Goal: Transaction & Acquisition: Purchase product/service

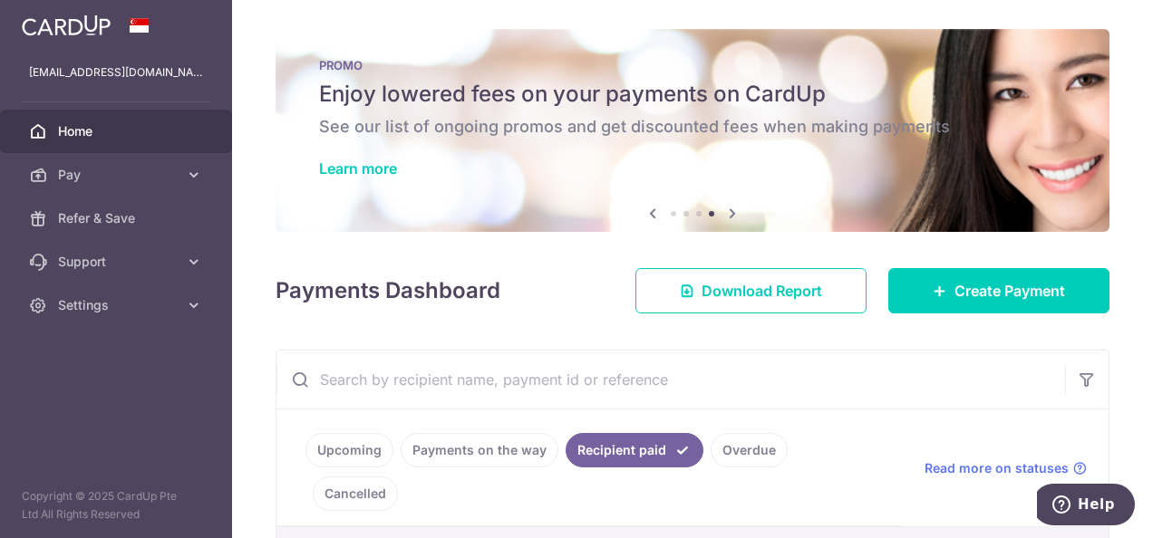
scroll to position [363, 0]
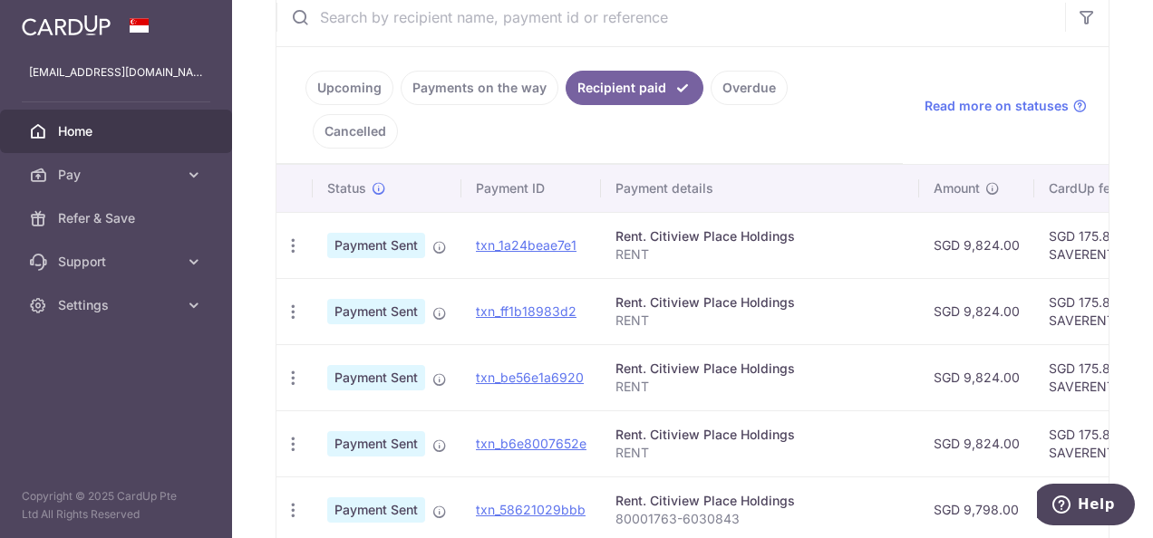
click at [62, 136] on span "Home" at bounding box center [118, 131] width 120 height 18
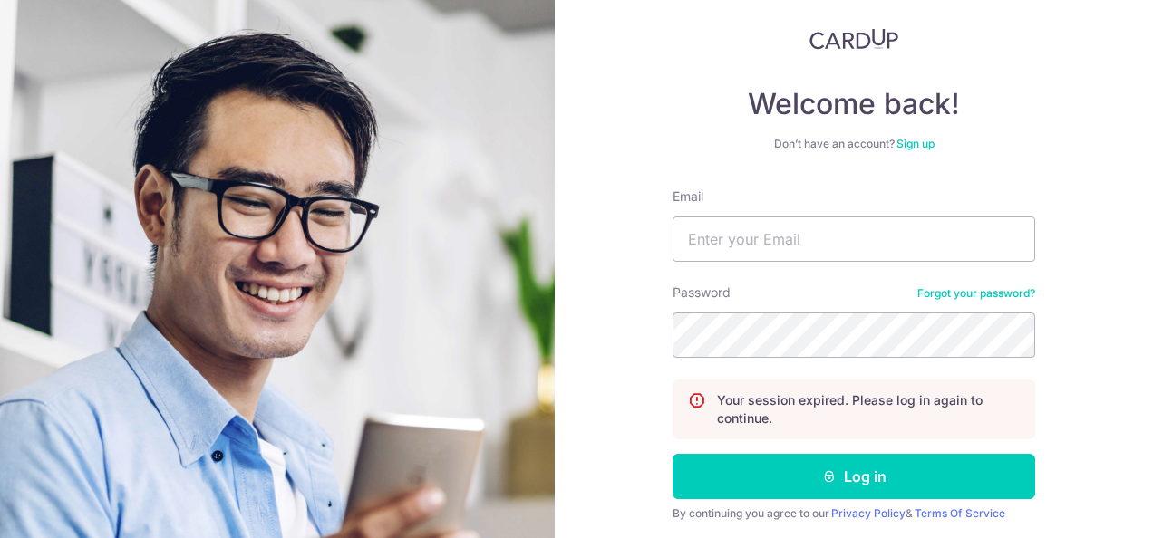
scroll to position [178, 0]
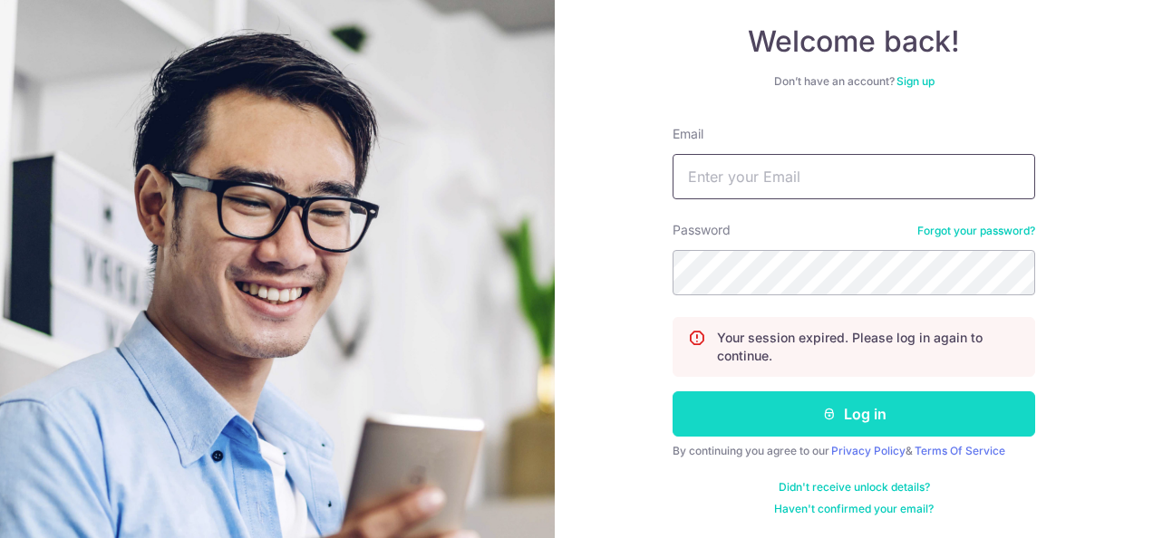
type input "france.fbc@gmail.com"
click at [778, 406] on button "Log in" at bounding box center [853, 414] width 363 height 45
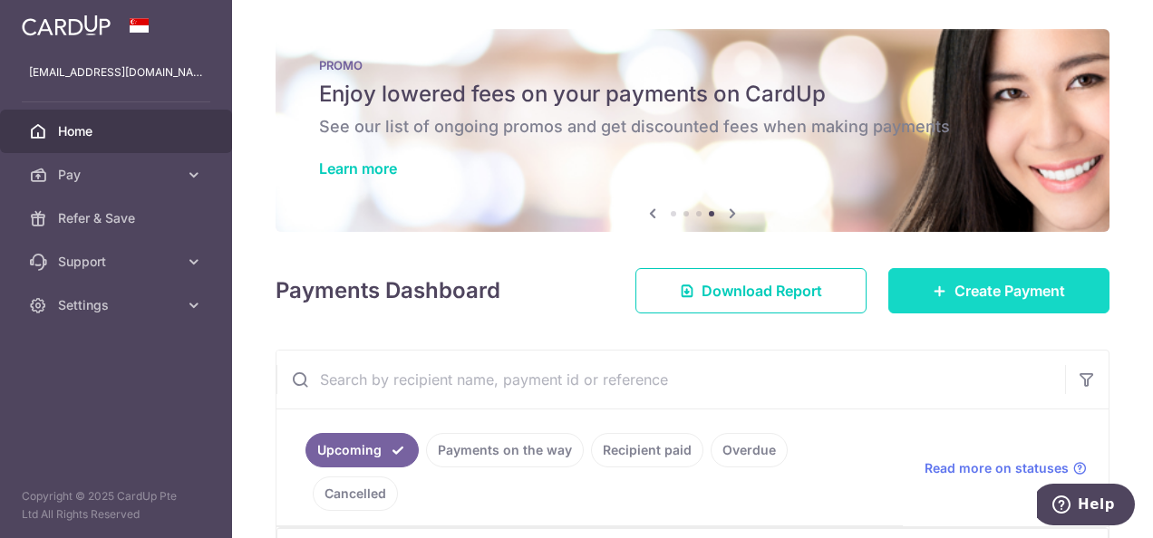
click at [981, 286] on span "Create Payment" at bounding box center [1009, 291] width 111 height 22
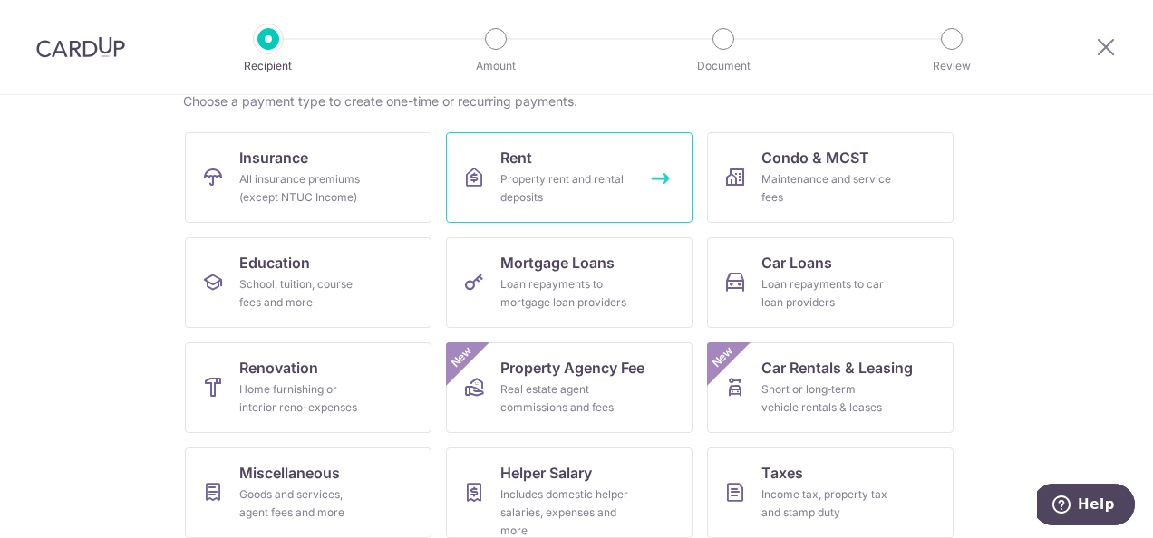
scroll to position [181, 0]
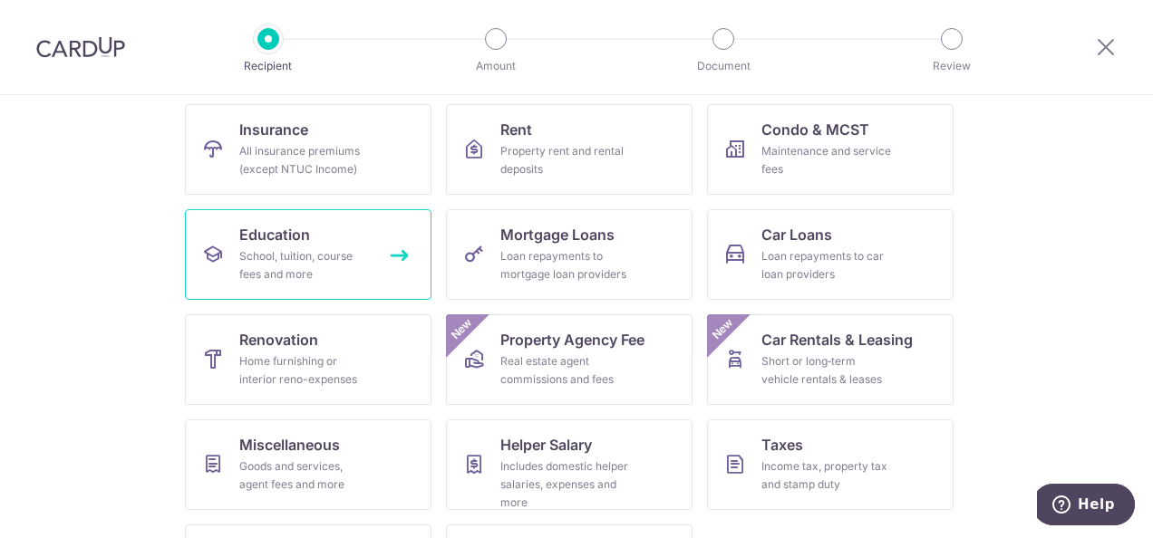
click at [263, 231] on span "Education" at bounding box center [274, 235] width 71 height 22
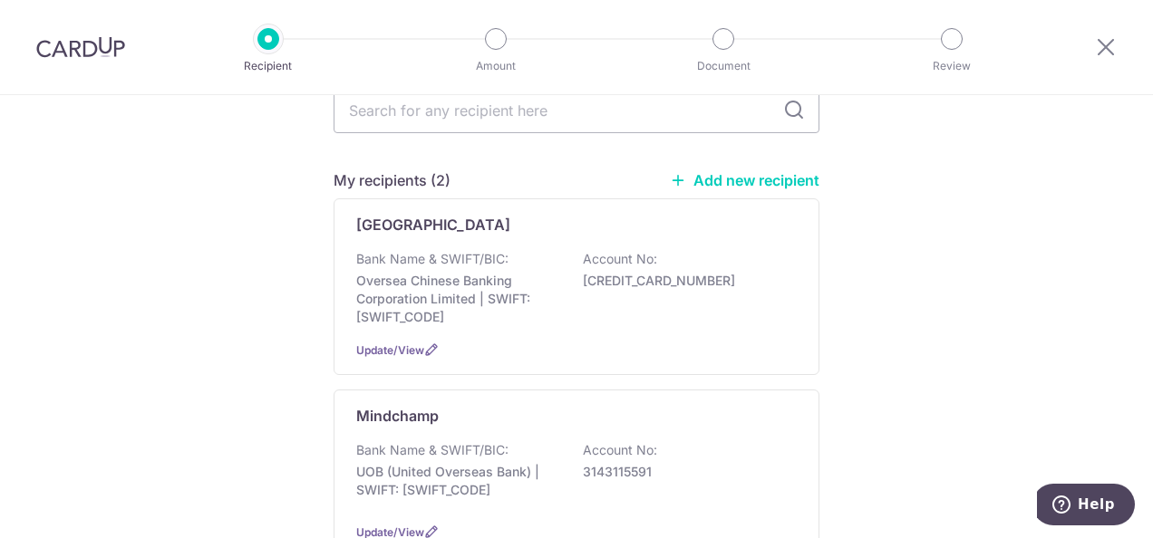
scroll to position [91, 0]
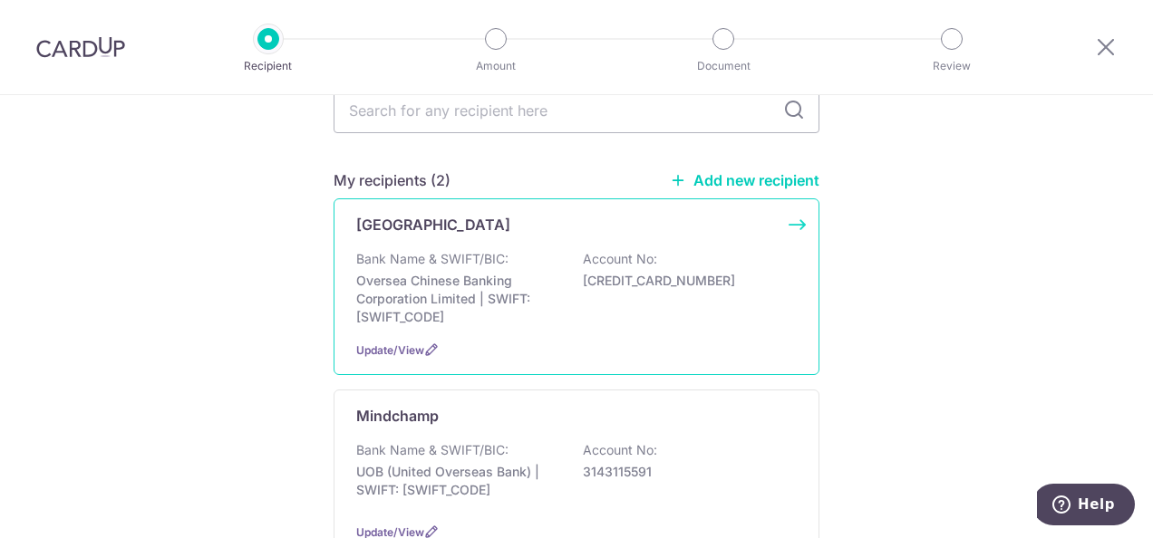
click at [633, 290] on div "Bank Name & SWIFT/BIC: Oversea Chinese Banking Corporation Limited | SWIFT: OCB…" at bounding box center [576, 288] width 440 height 76
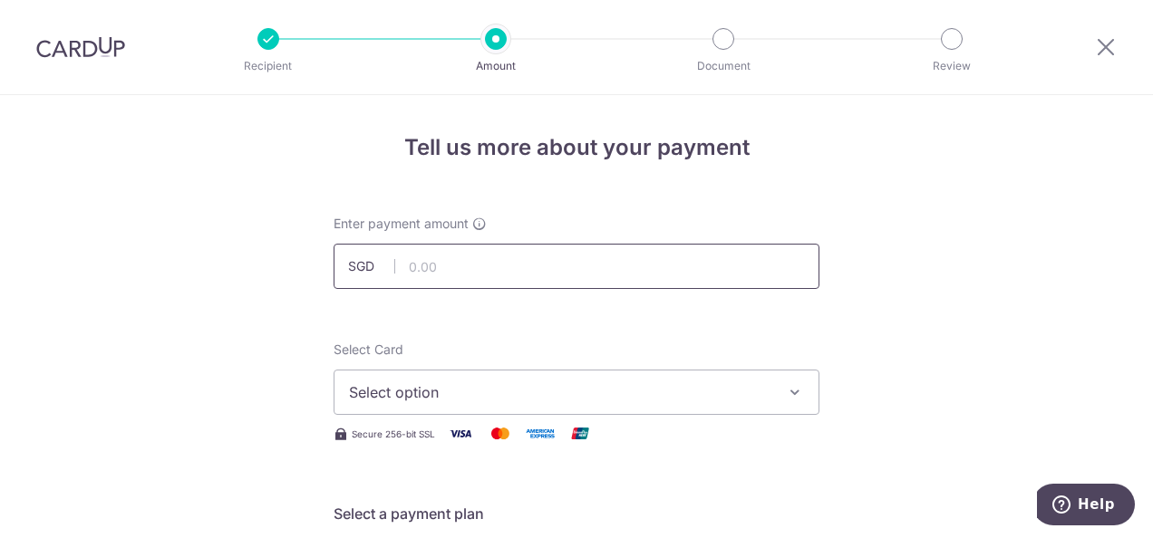
click at [517, 267] on input "text" at bounding box center [577, 266] width 486 height 45
type input "9,013.76"
click at [518, 386] on span "Select option" at bounding box center [560, 393] width 422 height 22
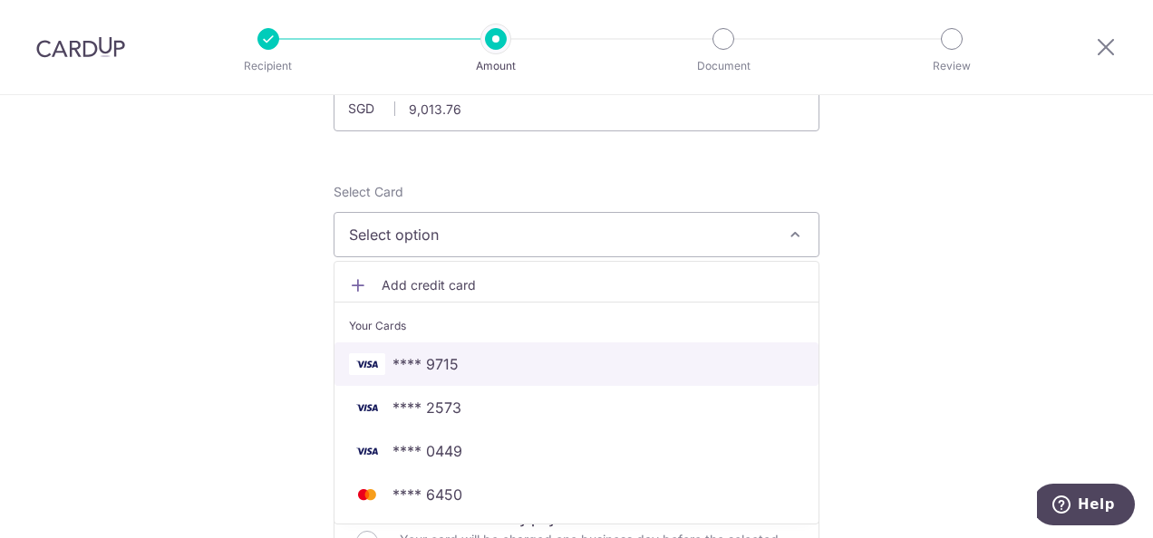
scroll to position [181, 0]
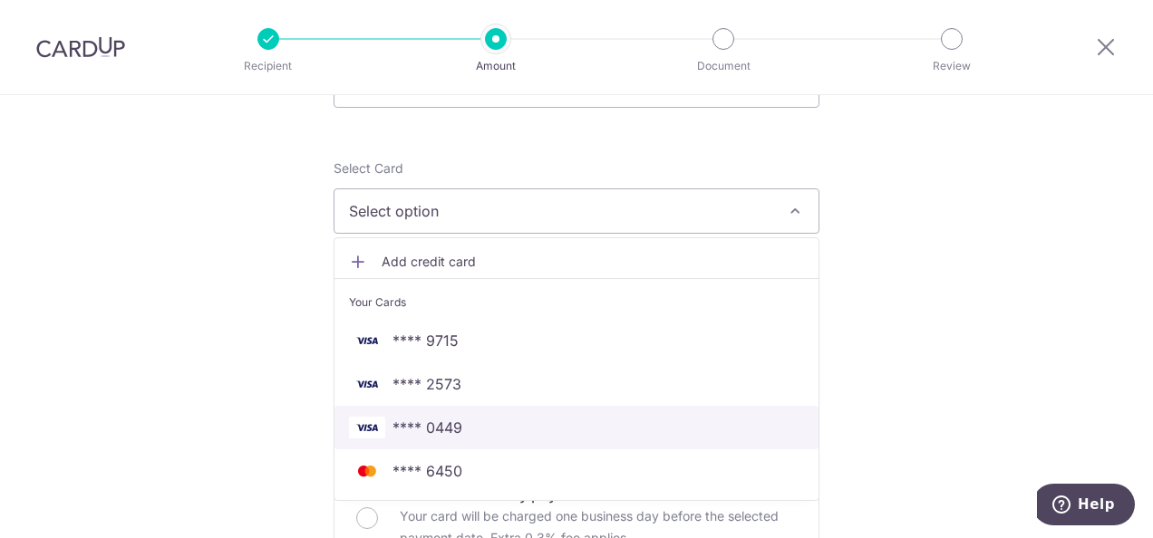
click at [453, 422] on span "**** 0449" at bounding box center [427, 428] width 70 height 22
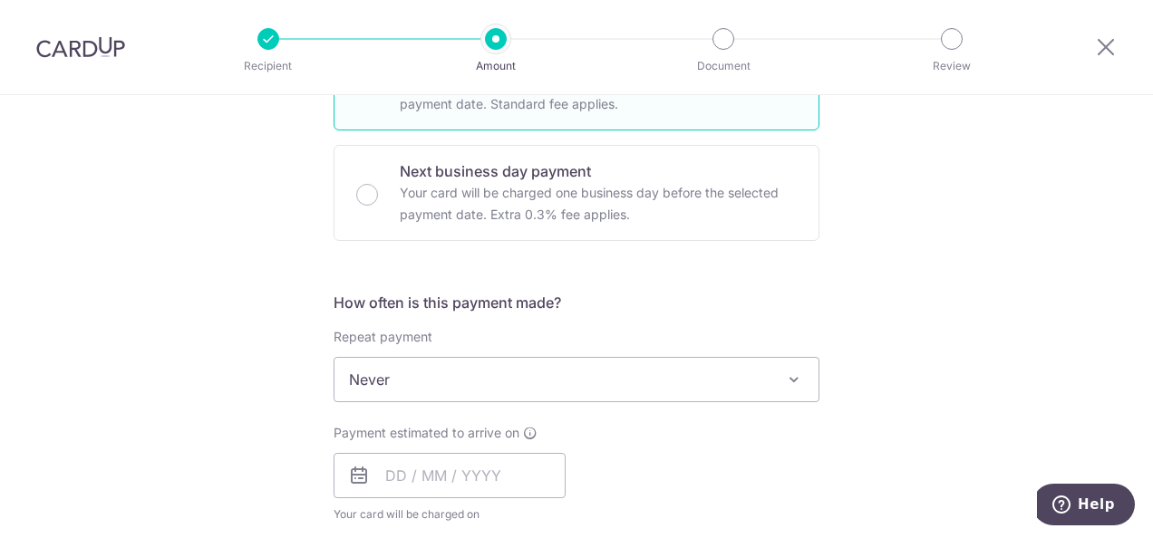
scroll to position [544, 0]
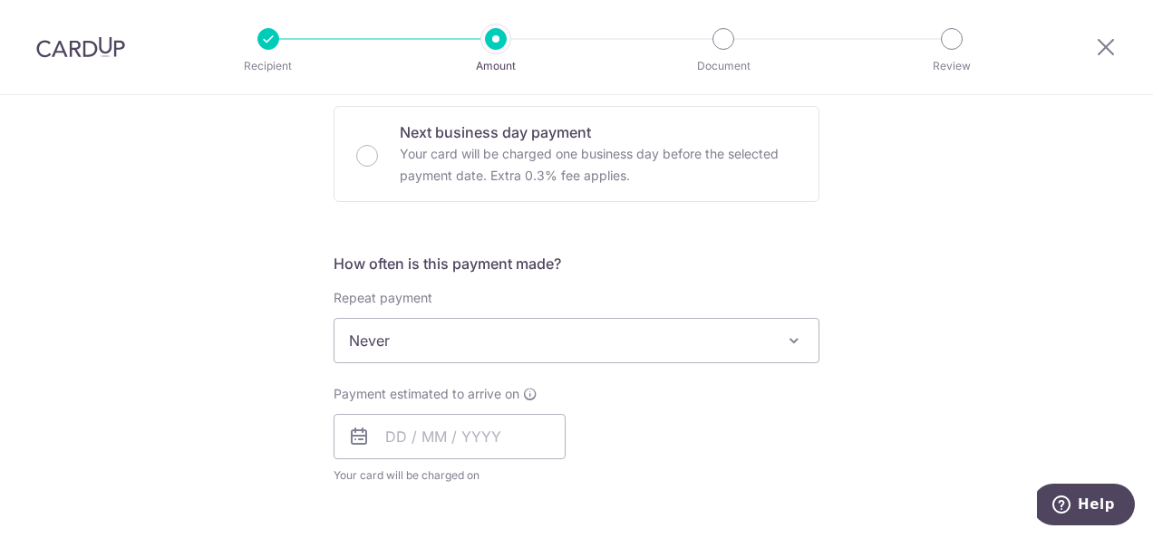
click at [355, 436] on icon at bounding box center [359, 437] width 22 height 22
click at [396, 430] on input "text" at bounding box center [450, 436] width 232 height 45
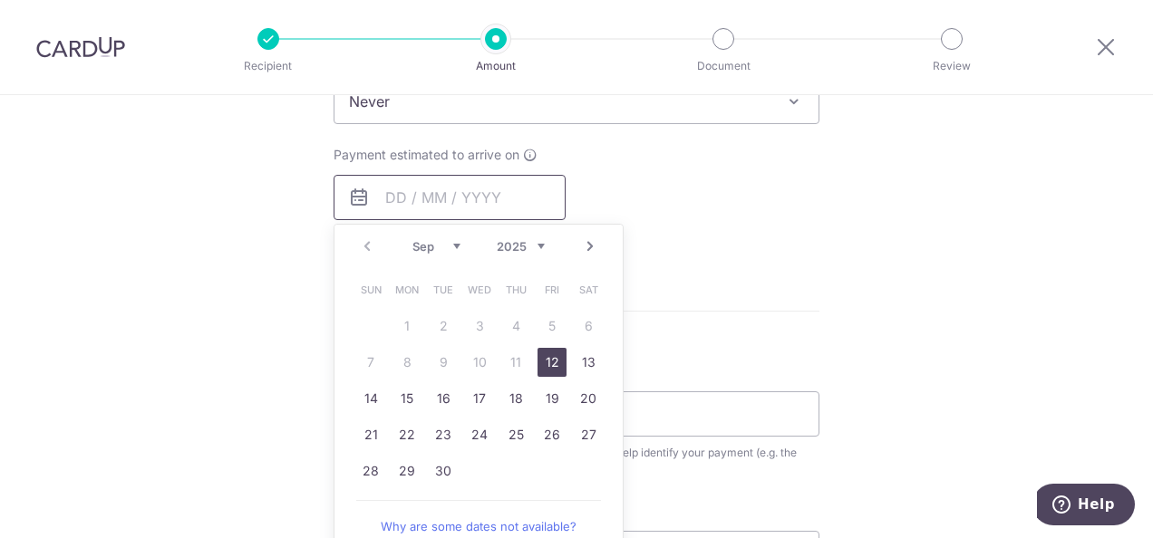
scroll to position [816, 0]
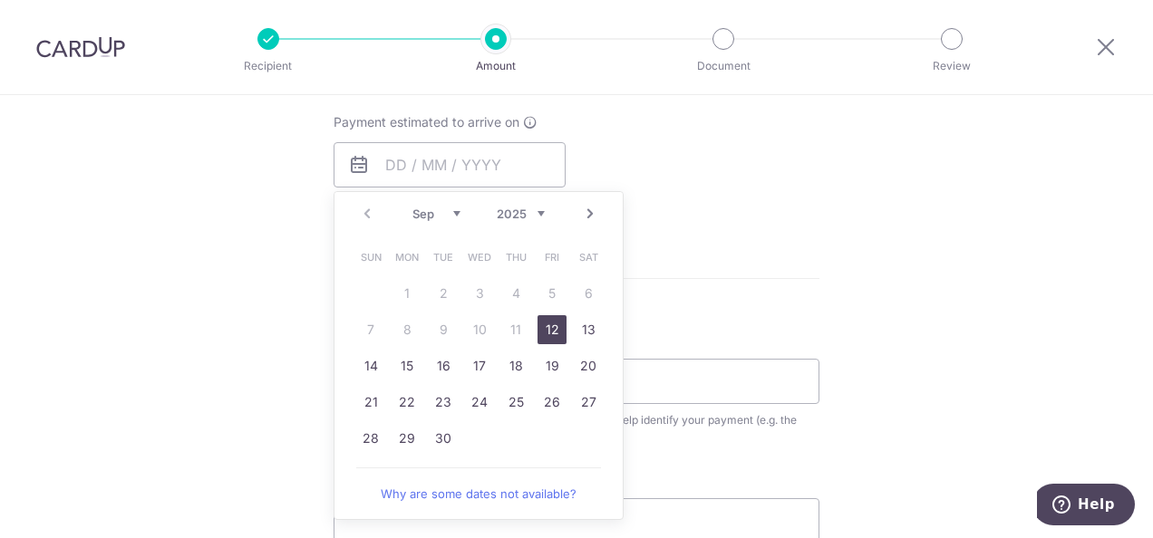
click at [551, 331] on link "12" at bounding box center [551, 329] width 29 height 29
type input "12/09/2025"
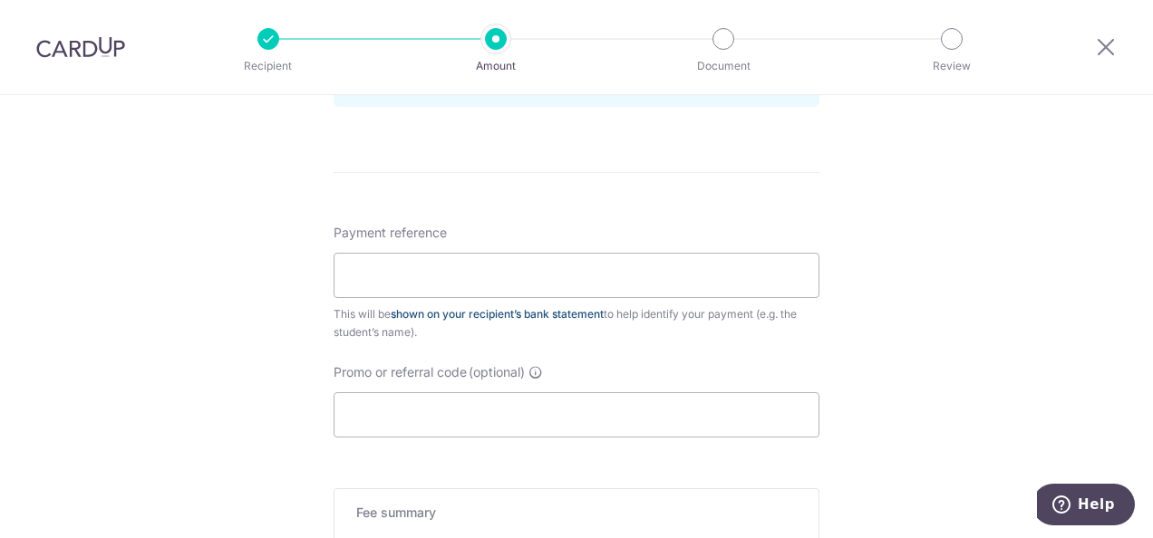
scroll to position [997, 0]
click at [506, 297] on input "Payment reference" at bounding box center [577, 274] width 486 height 45
type input "CAntine Camille"
click at [473, 421] on input "Promo or referral code (optional)" at bounding box center [577, 414] width 486 height 45
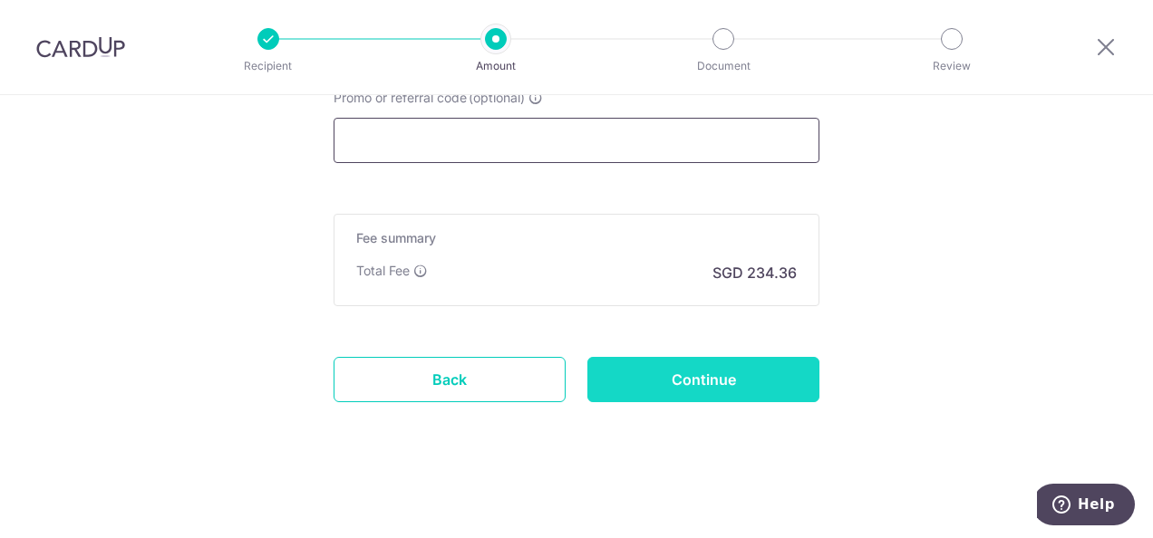
scroll to position [1284, 0]
click at [717, 366] on input "Continue" at bounding box center [703, 379] width 232 height 45
type input "Create Schedule"
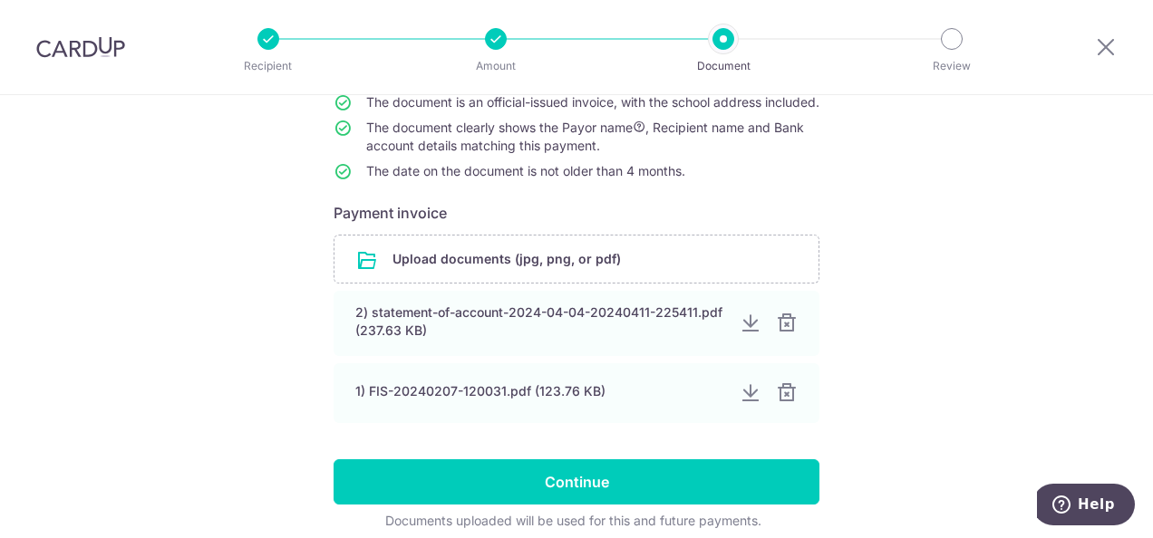
scroll to position [275, 0]
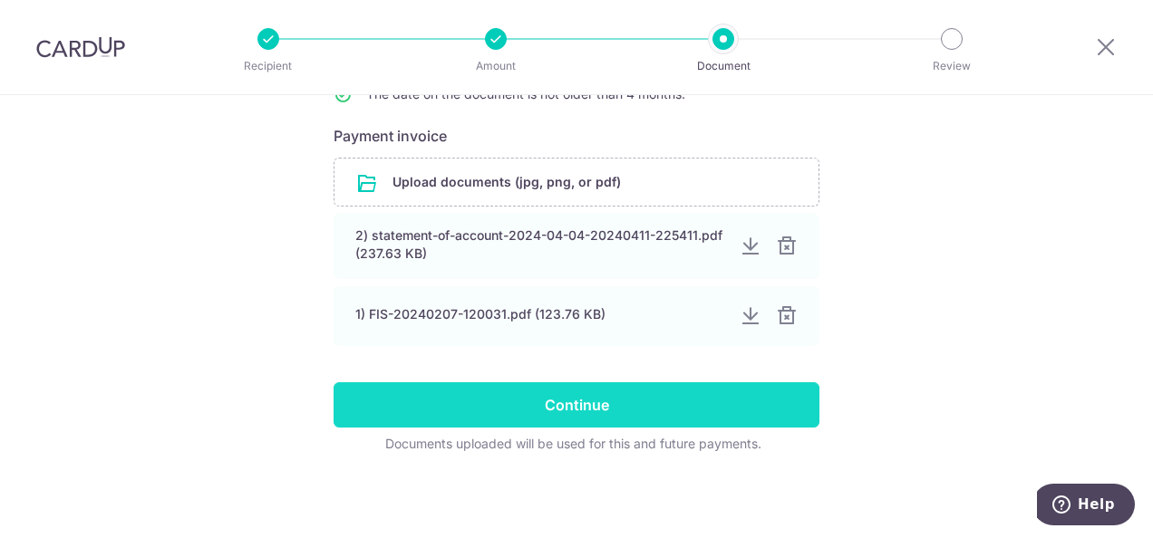
click at [549, 401] on input "Continue" at bounding box center [577, 404] width 486 height 45
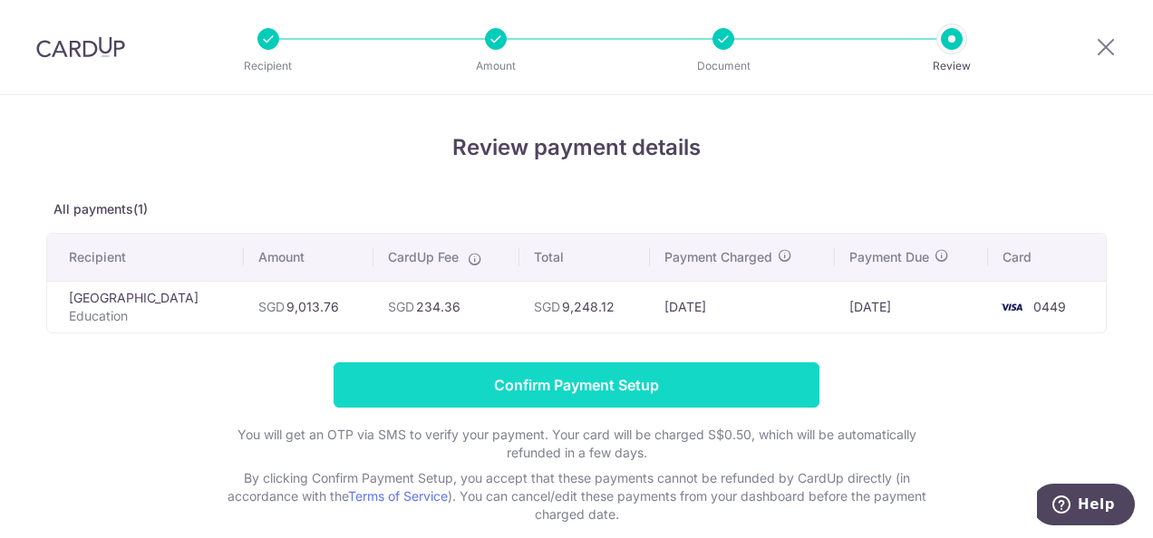
click at [566, 387] on input "Confirm Payment Setup" at bounding box center [577, 385] width 486 height 45
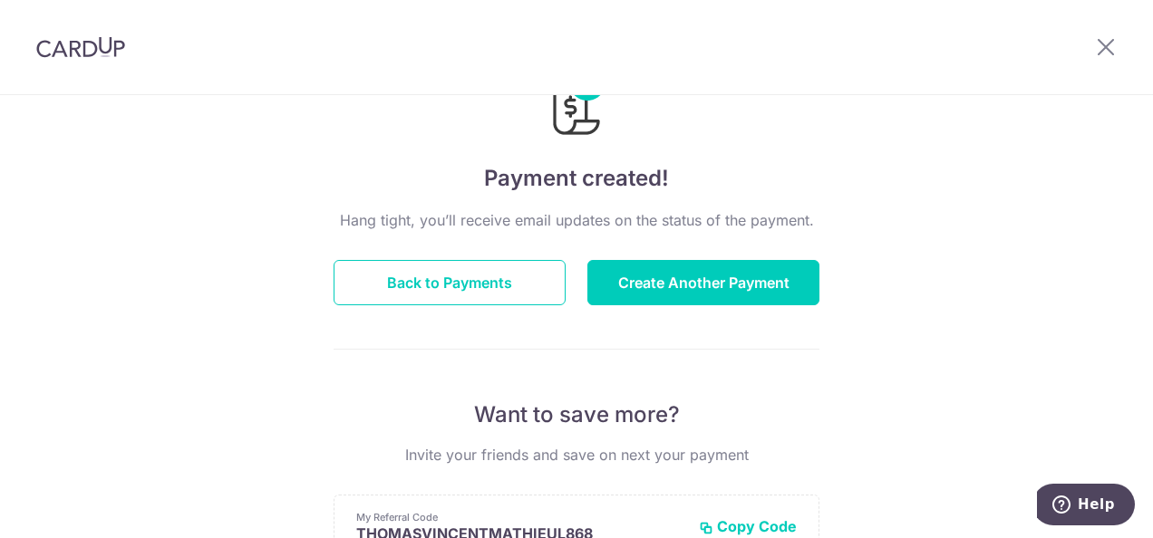
scroll to position [181, 0]
